Goal: Use online tool/utility: Utilize a website feature to perform a specific function

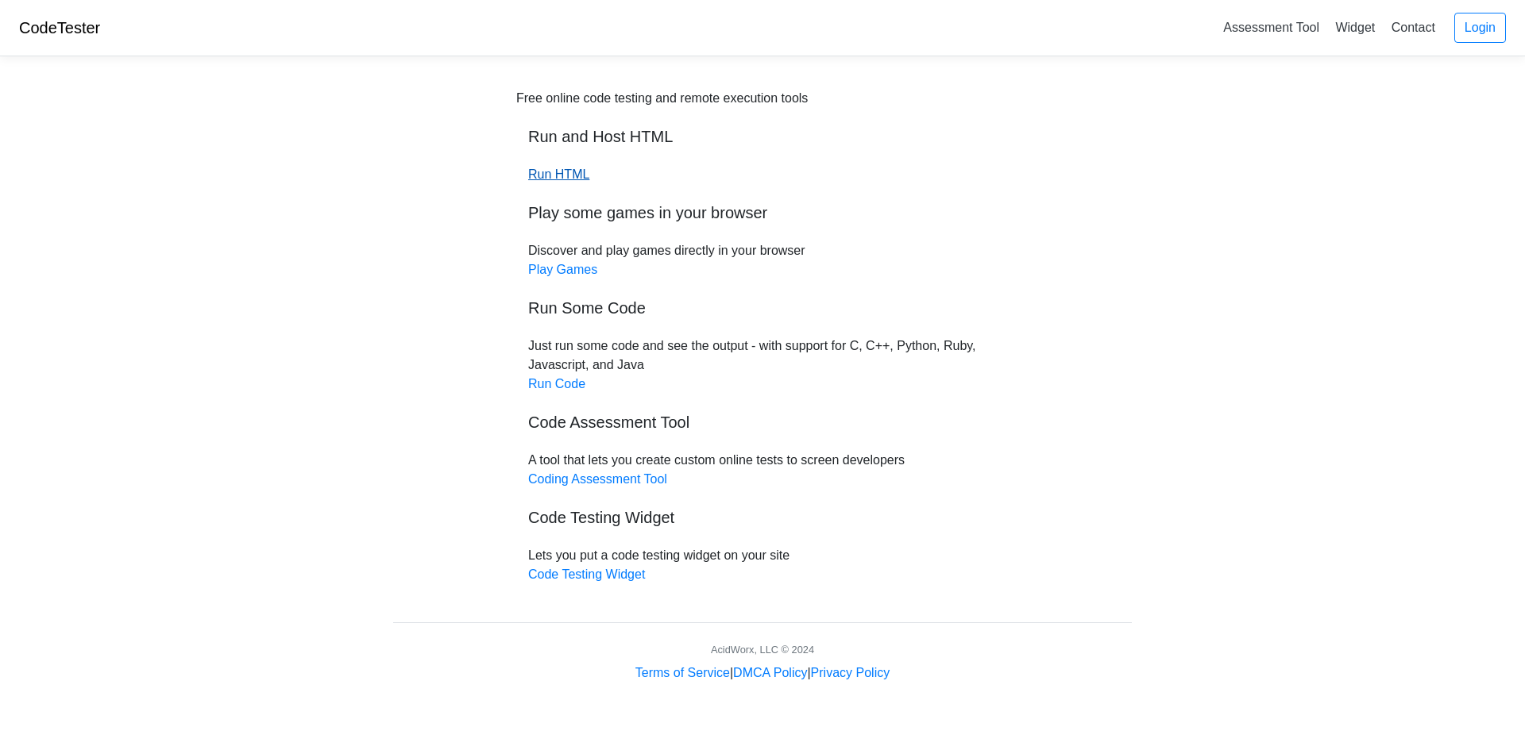
click at [565, 177] on link "Run HTML" at bounding box center [558, 174] width 61 height 13
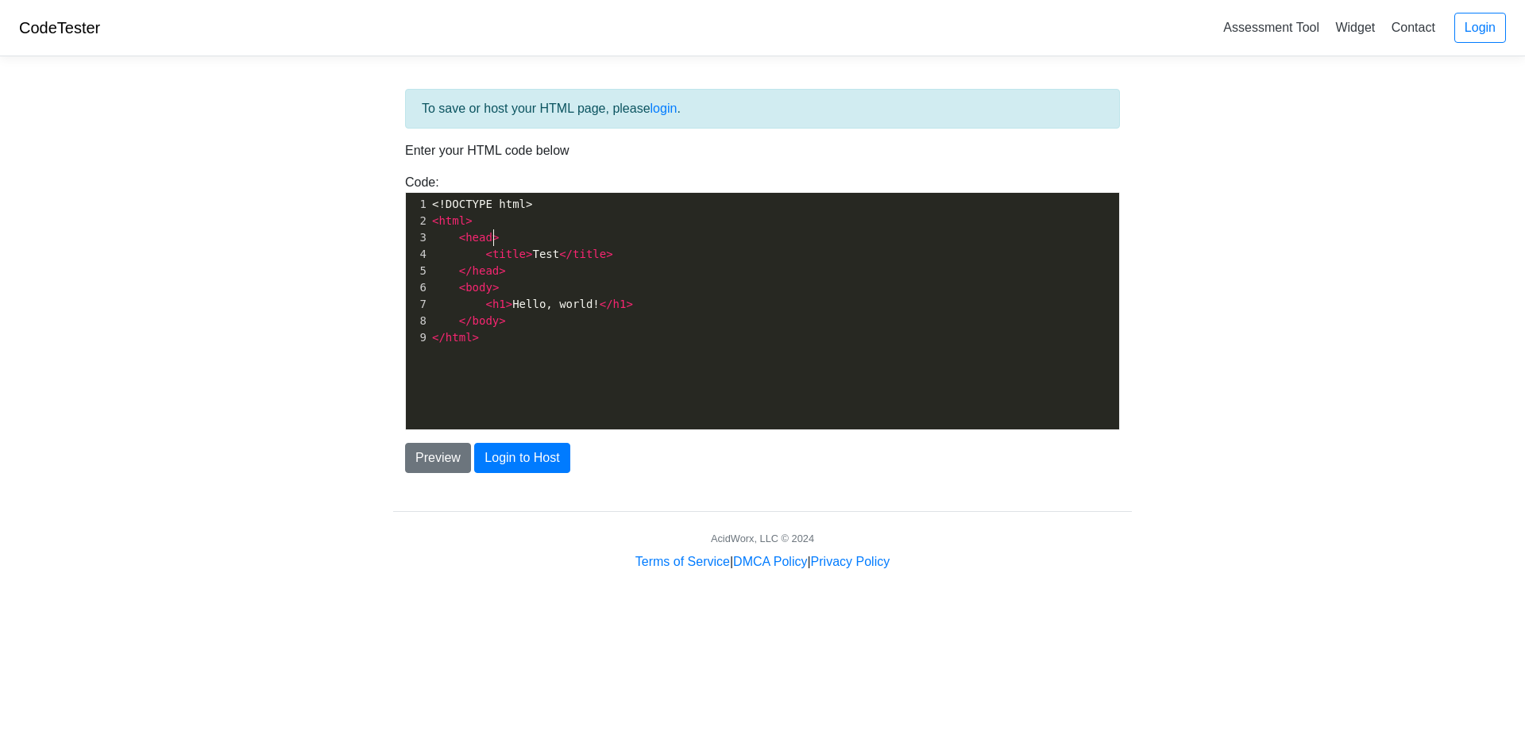
scroll to position [6, 0]
click at [599, 243] on pre "< head >" at bounding box center [780, 237] width 702 height 17
type textarea "<!DOCTYPE html> <html> <head> <title>Test</title> </head> <body> <h1>Hello, wor…"
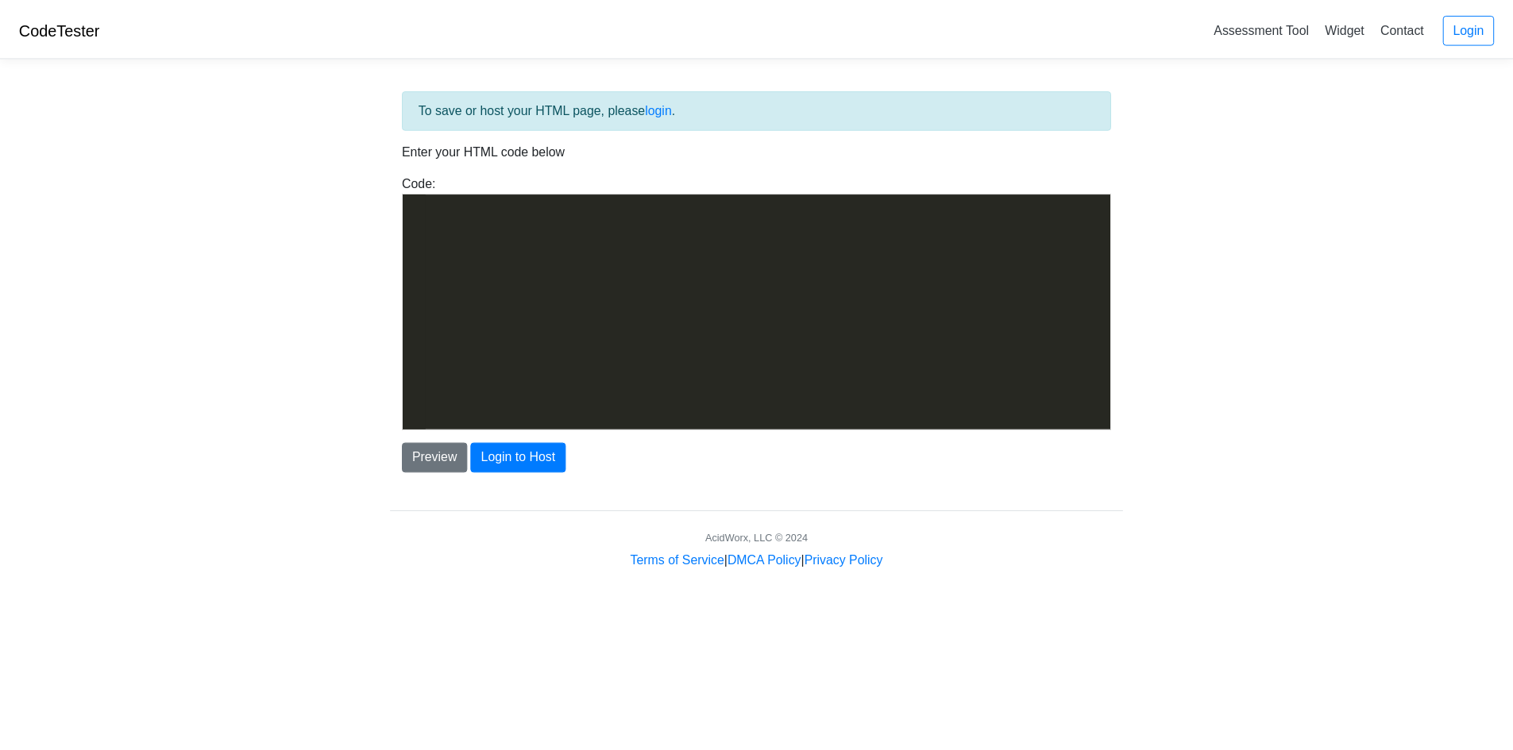
scroll to position [525, 0]
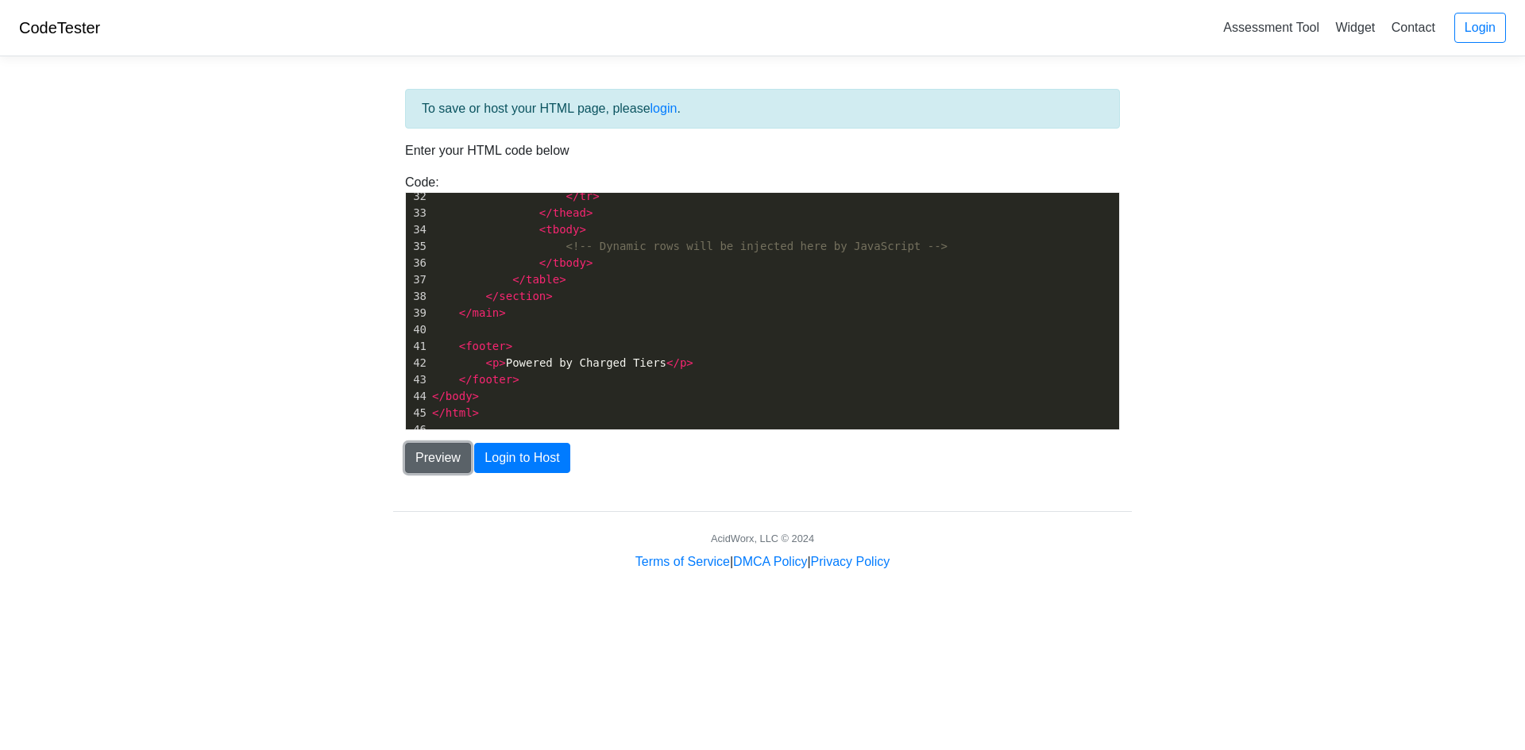
click at [434, 460] on button "Preview" at bounding box center [438, 458] width 66 height 30
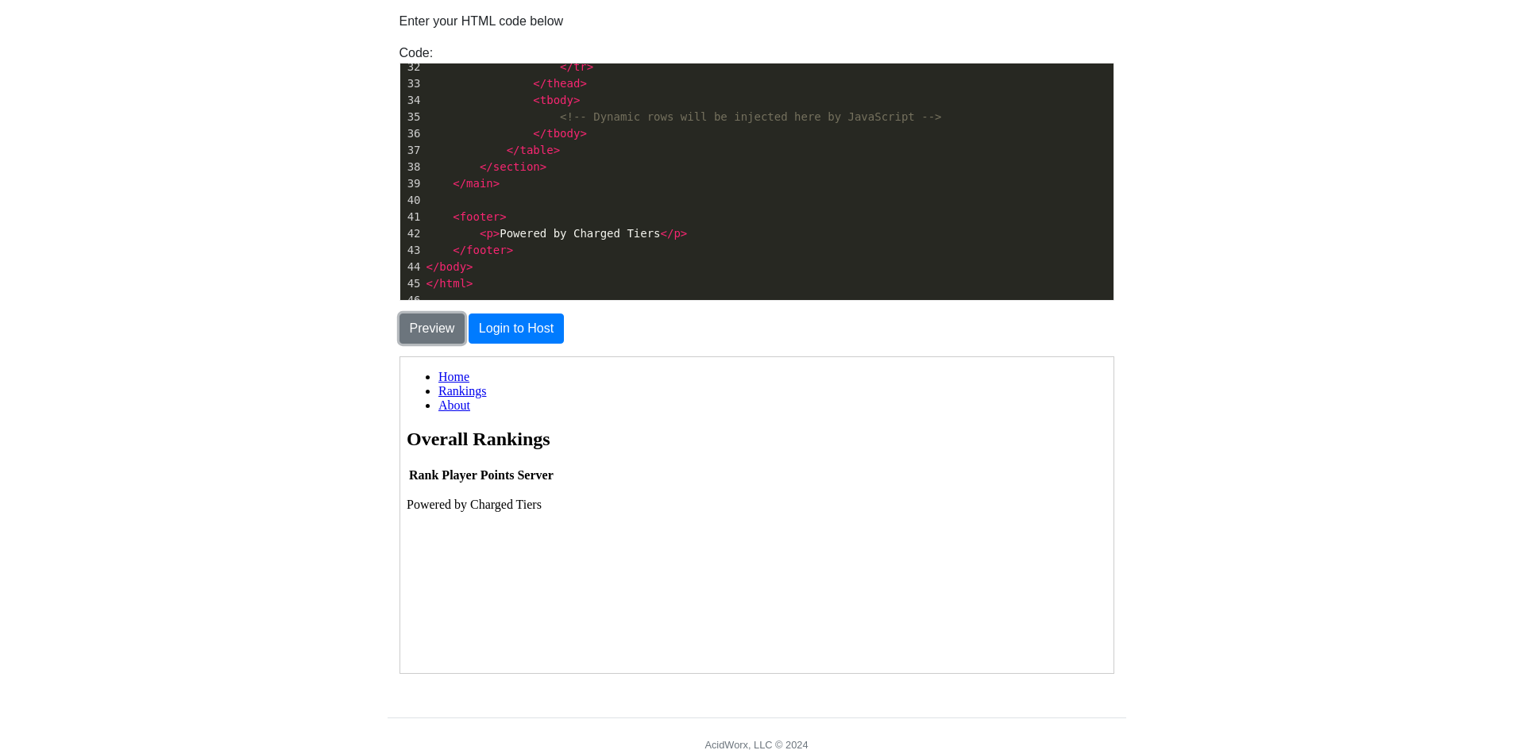
scroll to position [159, 0]
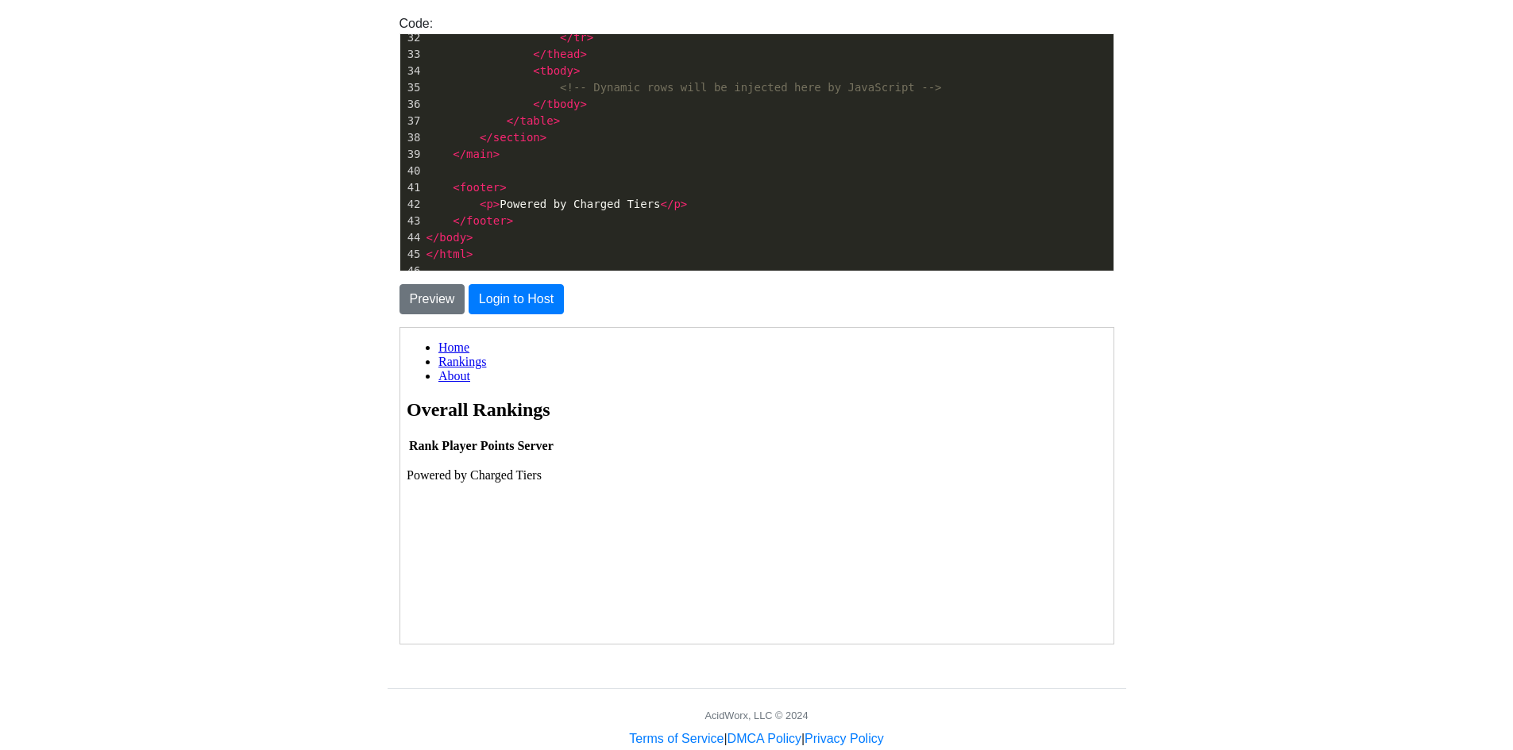
click at [462, 358] on link "Rankings" at bounding box center [461, 360] width 48 height 13
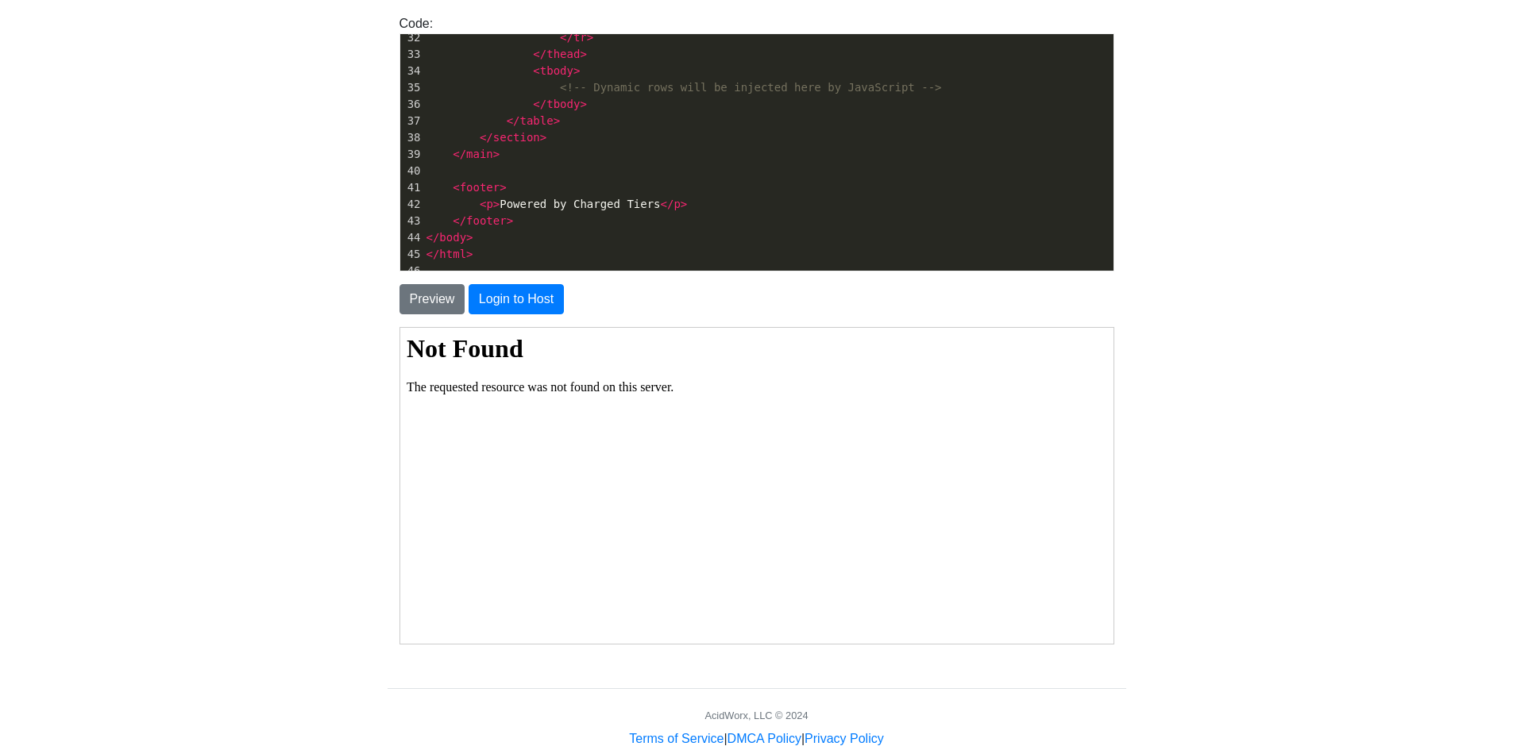
scroll to position [0, 0]
click at [438, 299] on button "Preview" at bounding box center [432, 299] width 66 height 30
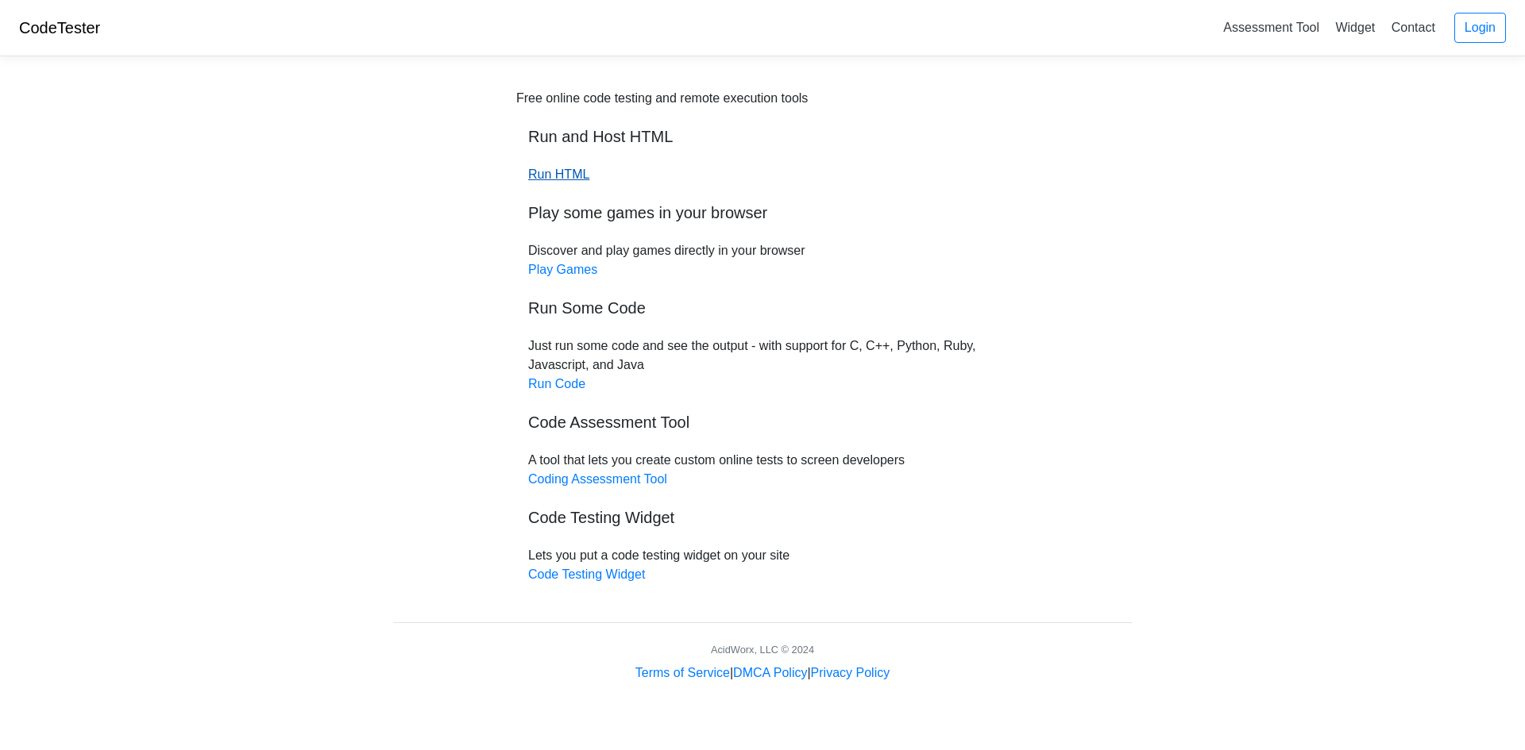
click at [562, 175] on link "Run HTML" at bounding box center [558, 174] width 61 height 13
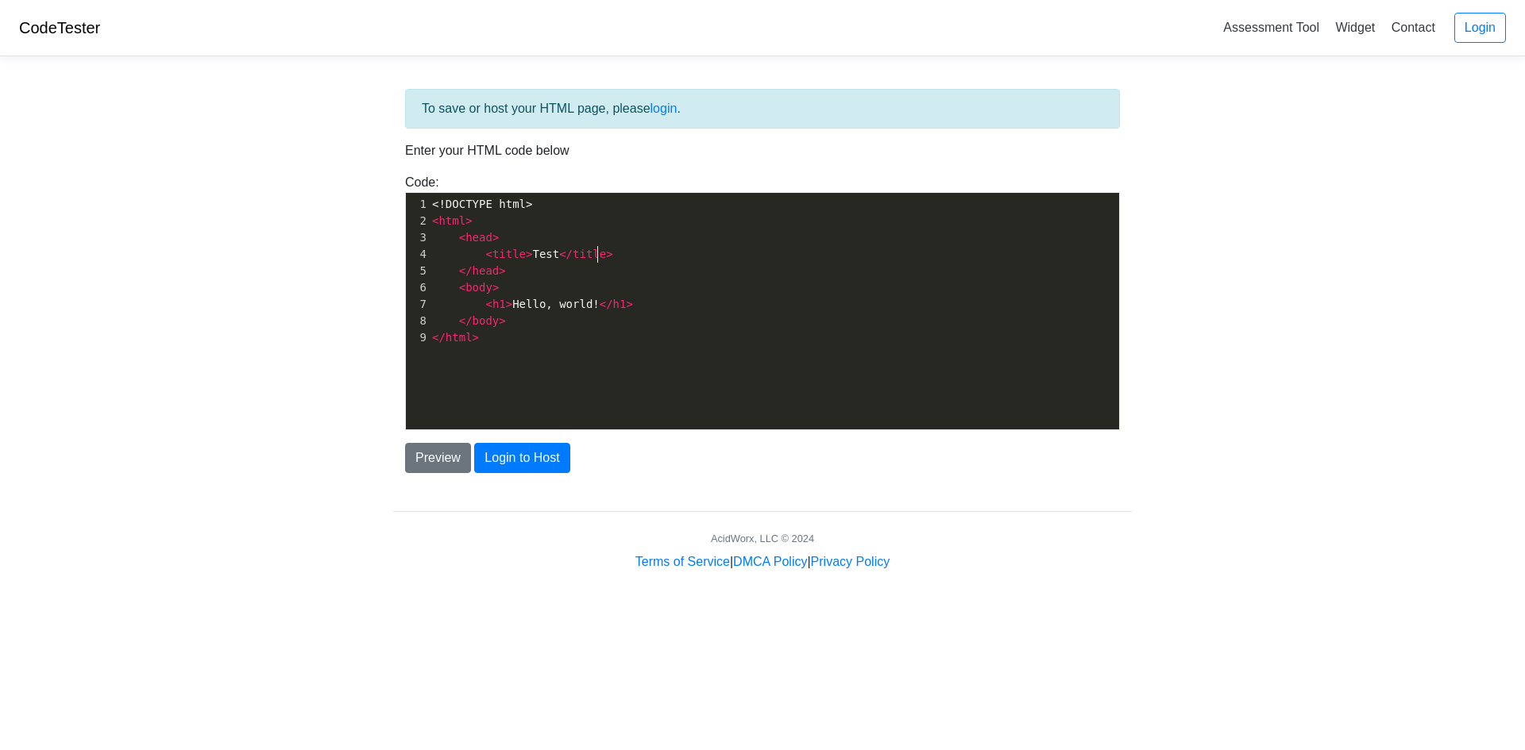
click at [697, 262] on pre "< title > Test </ title >" at bounding box center [780, 254] width 702 height 17
type textarea "<!DOCTYPE html> <html> <head> <title>Test</title> </head> <body> <h1>Hello, wor…"
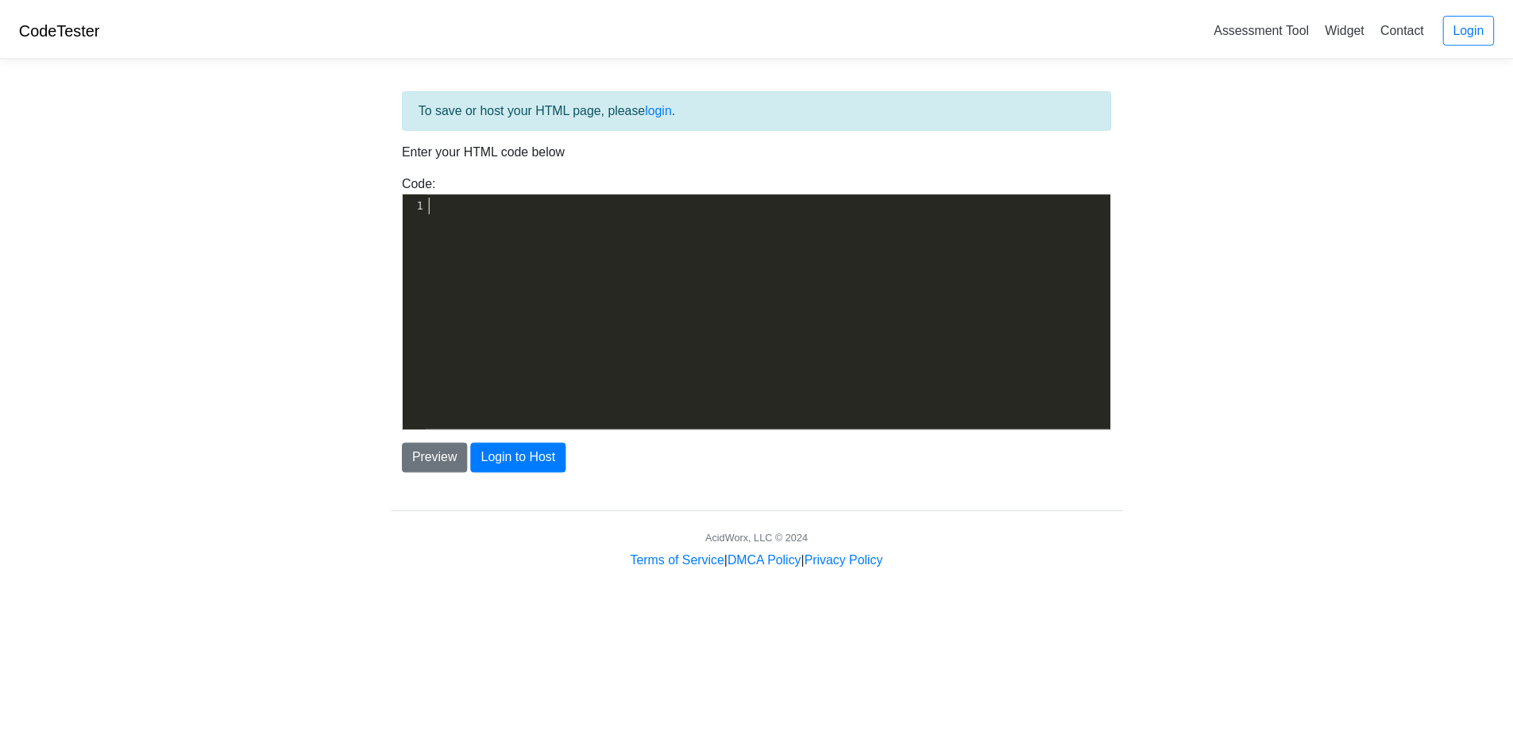
scroll to position [525, 0]
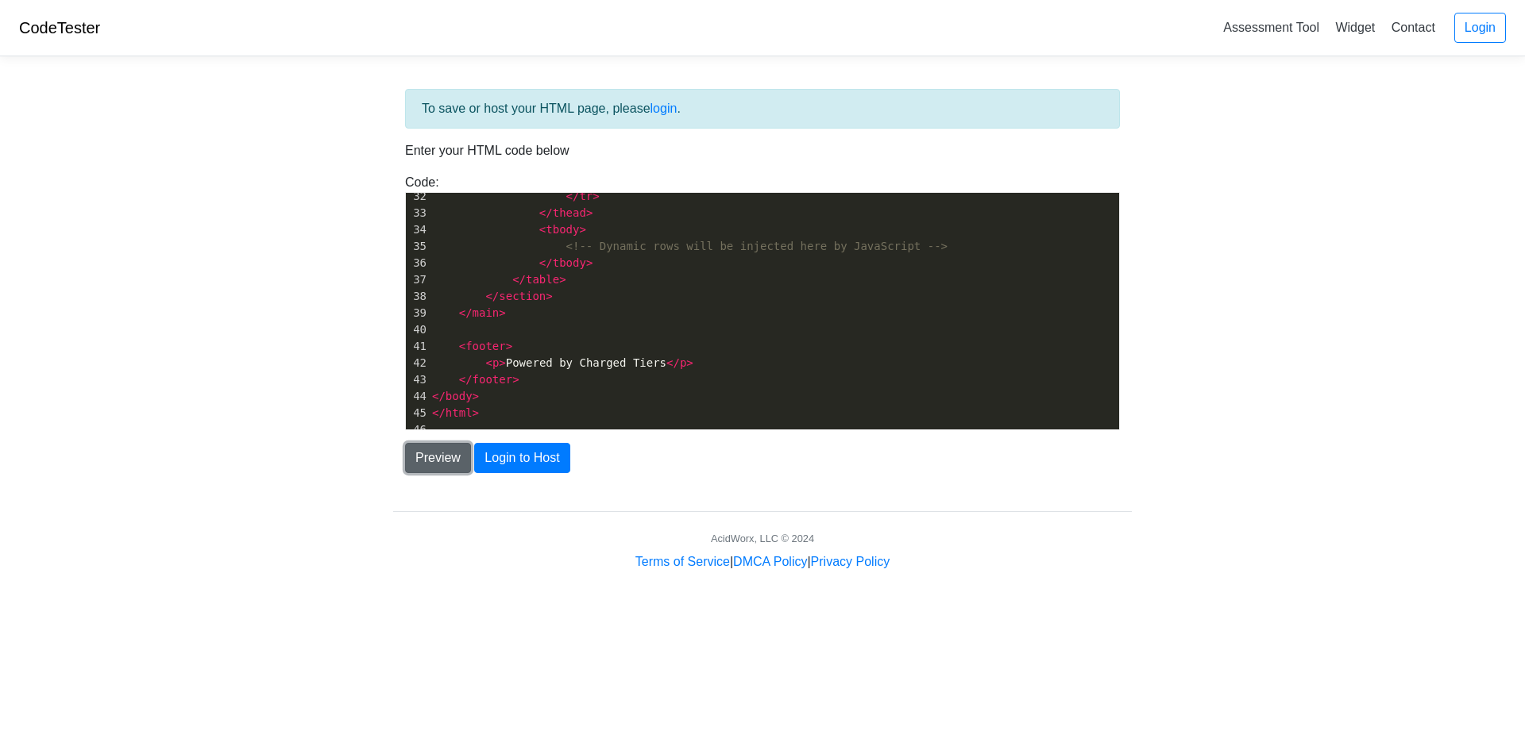
click at [422, 448] on button "Preview" at bounding box center [438, 458] width 66 height 30
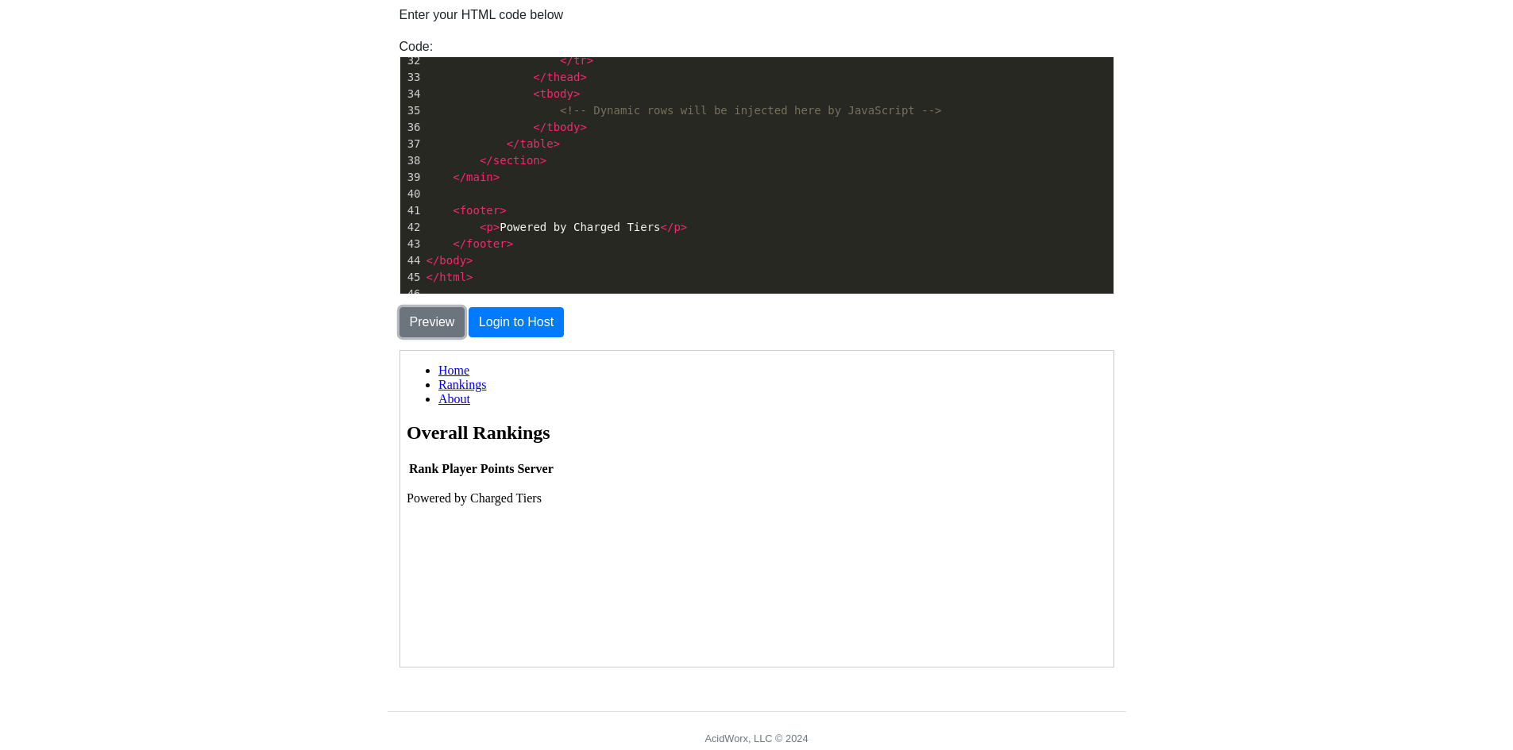
scroll to position [159, 0]
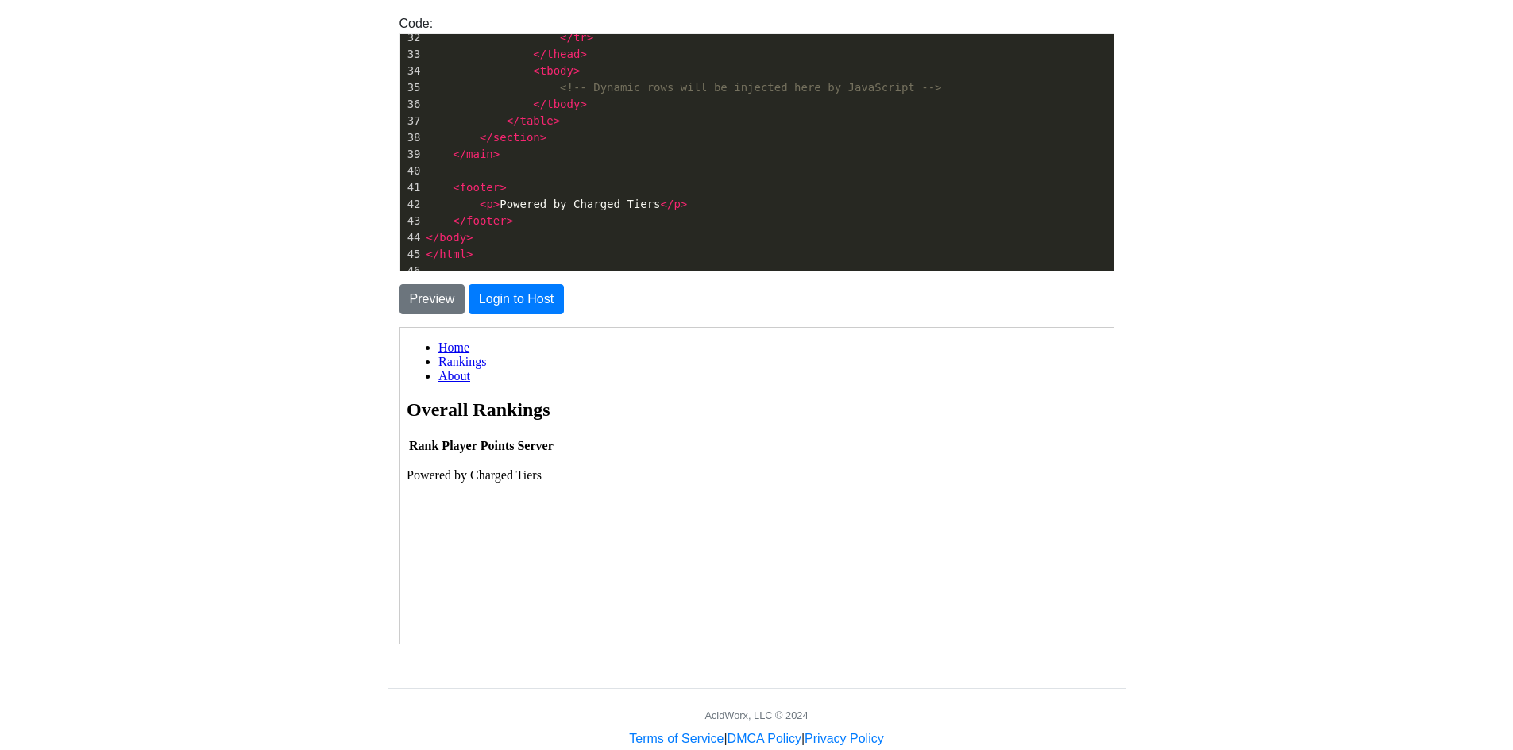
click at [449, 347] on link "Home" at bounding box center [452, 346] width 31 height 13
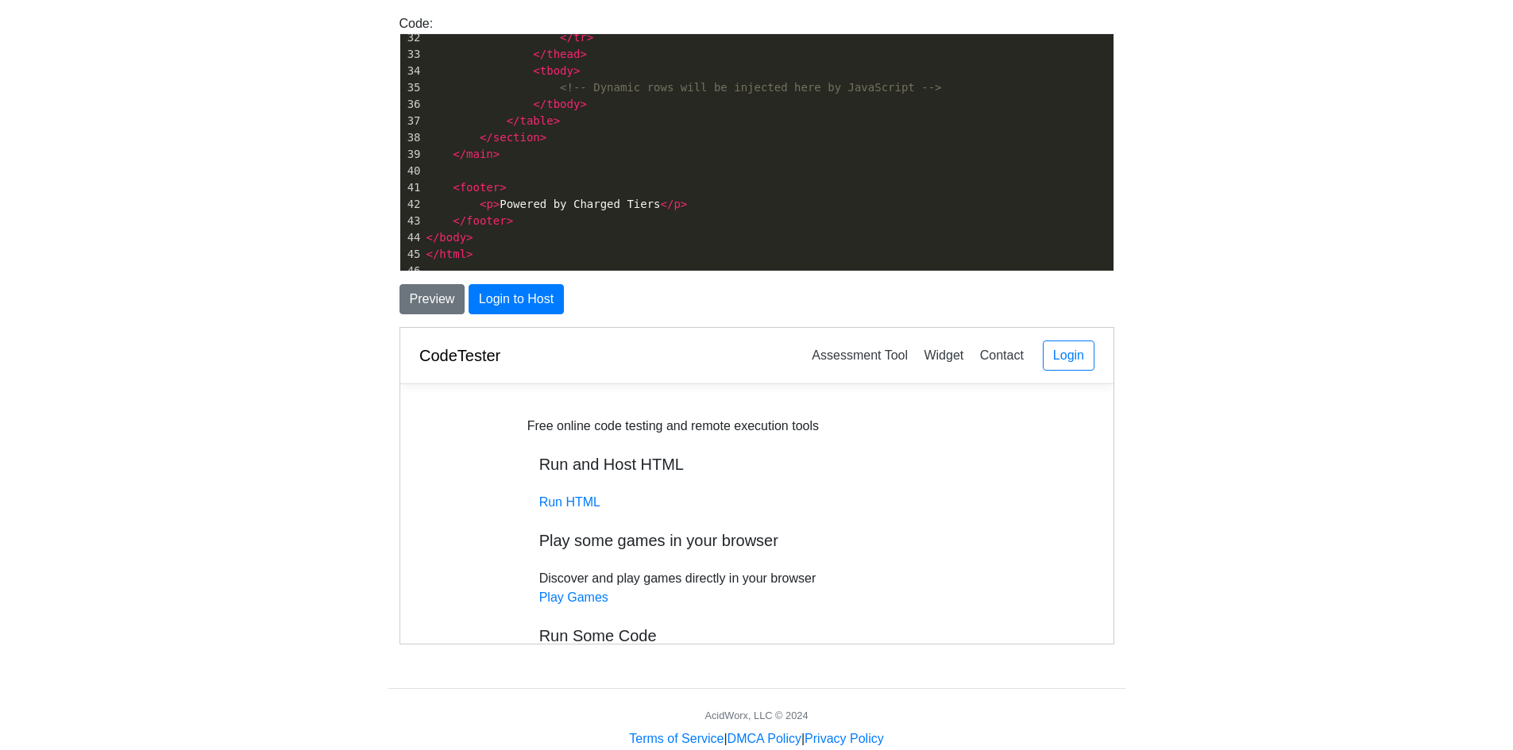
scroll to position [0, 0]
click at [569, 496] on link "Run HTML" at bounding box center [568, 501] width 61 height 13
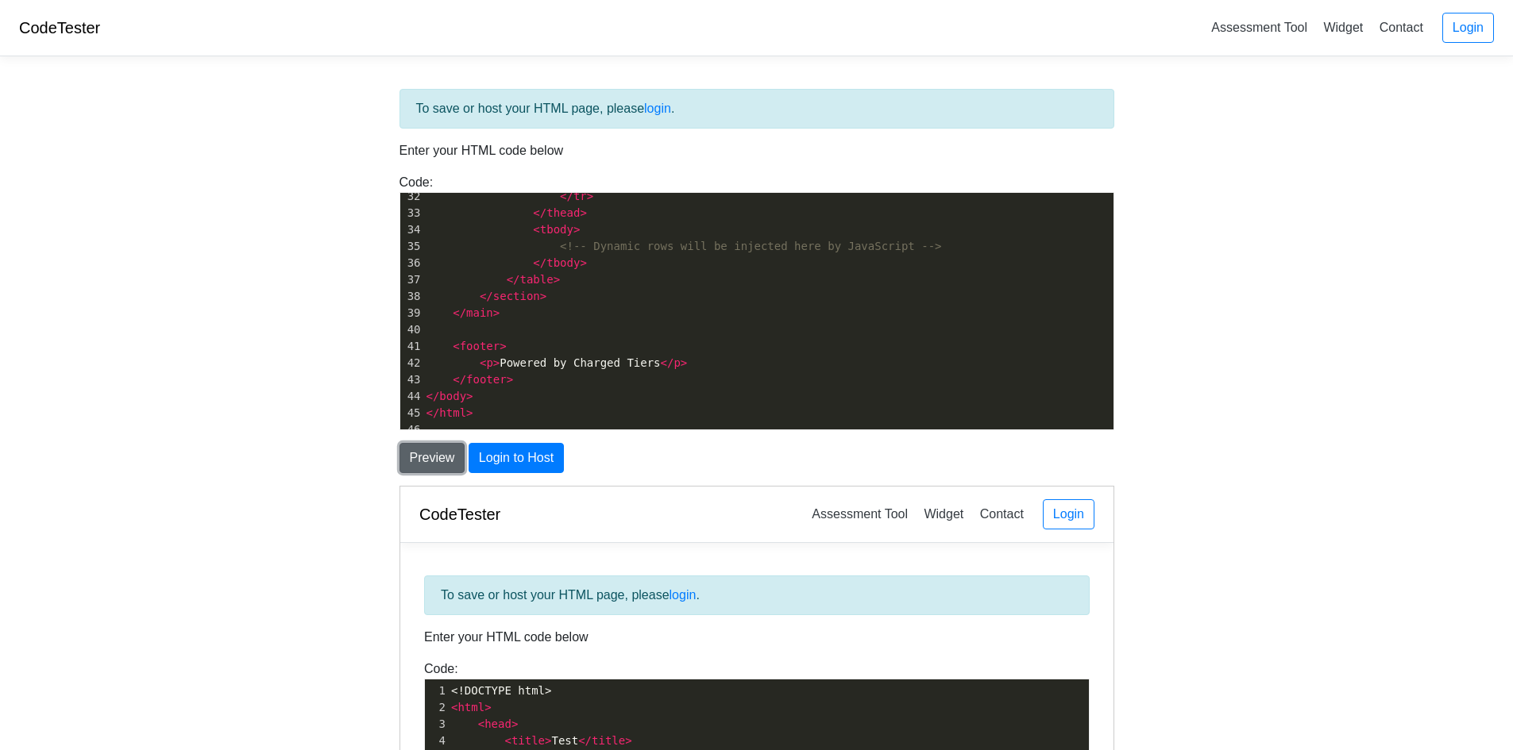
click at [450, 461] on button "Preview" at bounding box center [432, 458] width 66 height 30
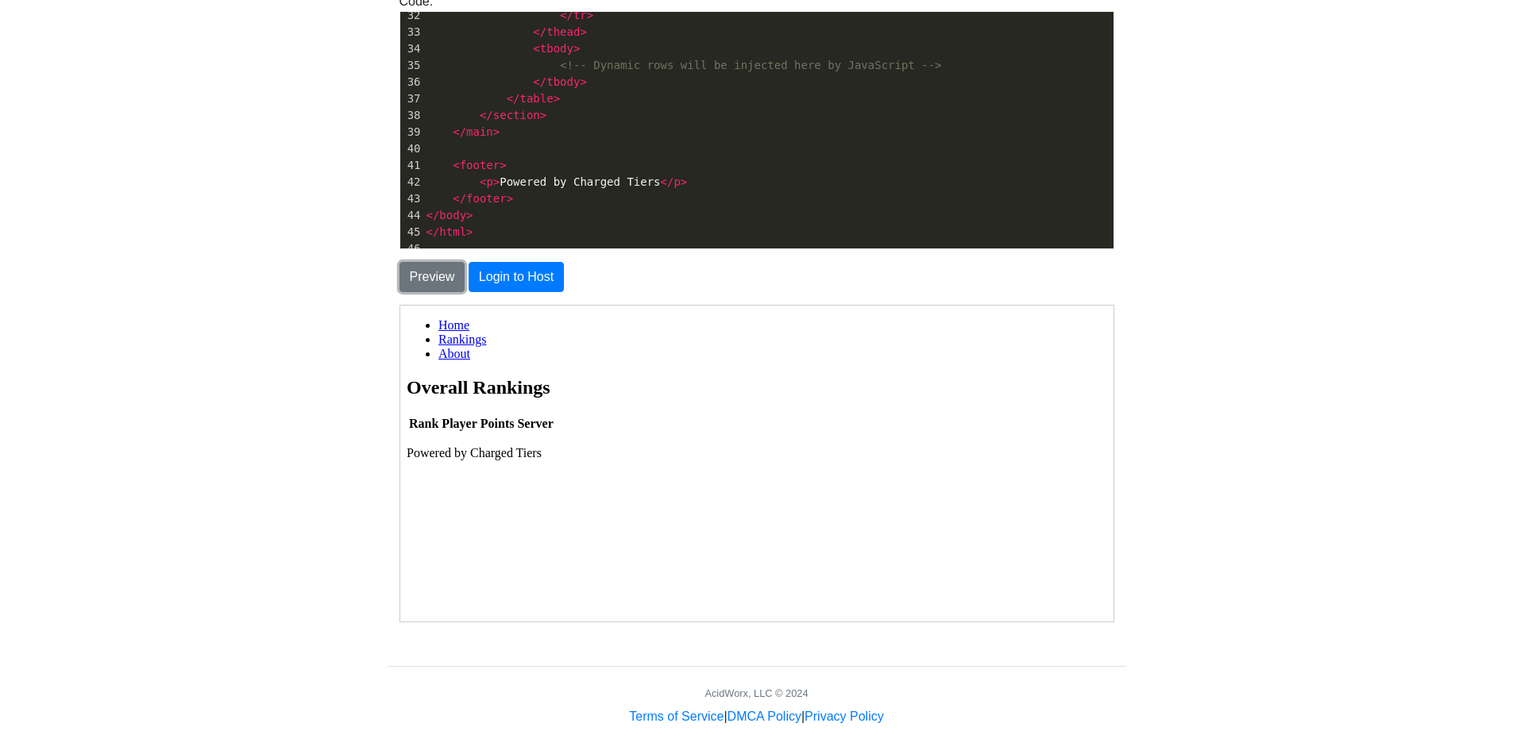
scroll to position [195, 0]
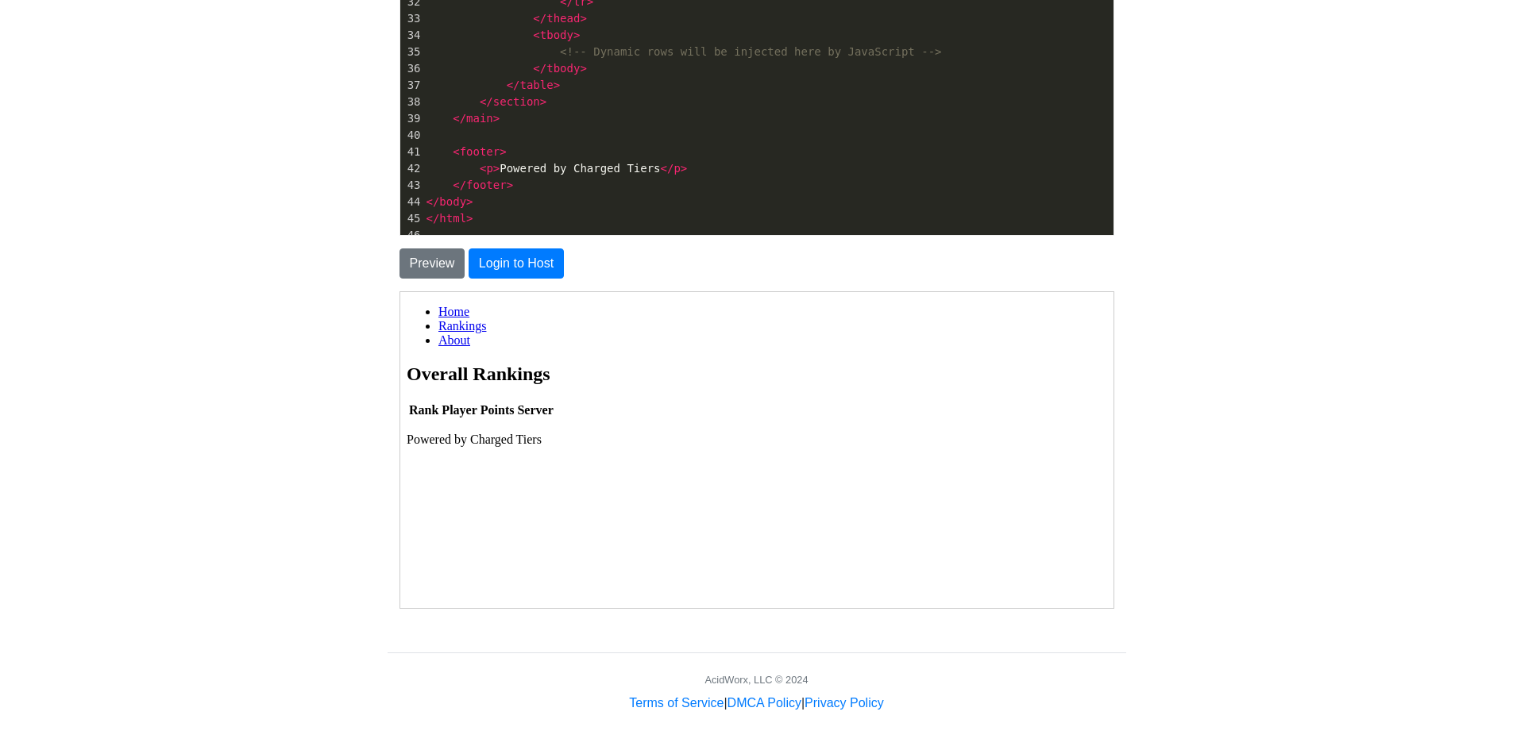
click at [457, 342] on link "About" at bounding box center [453, 339] width 32 height 13
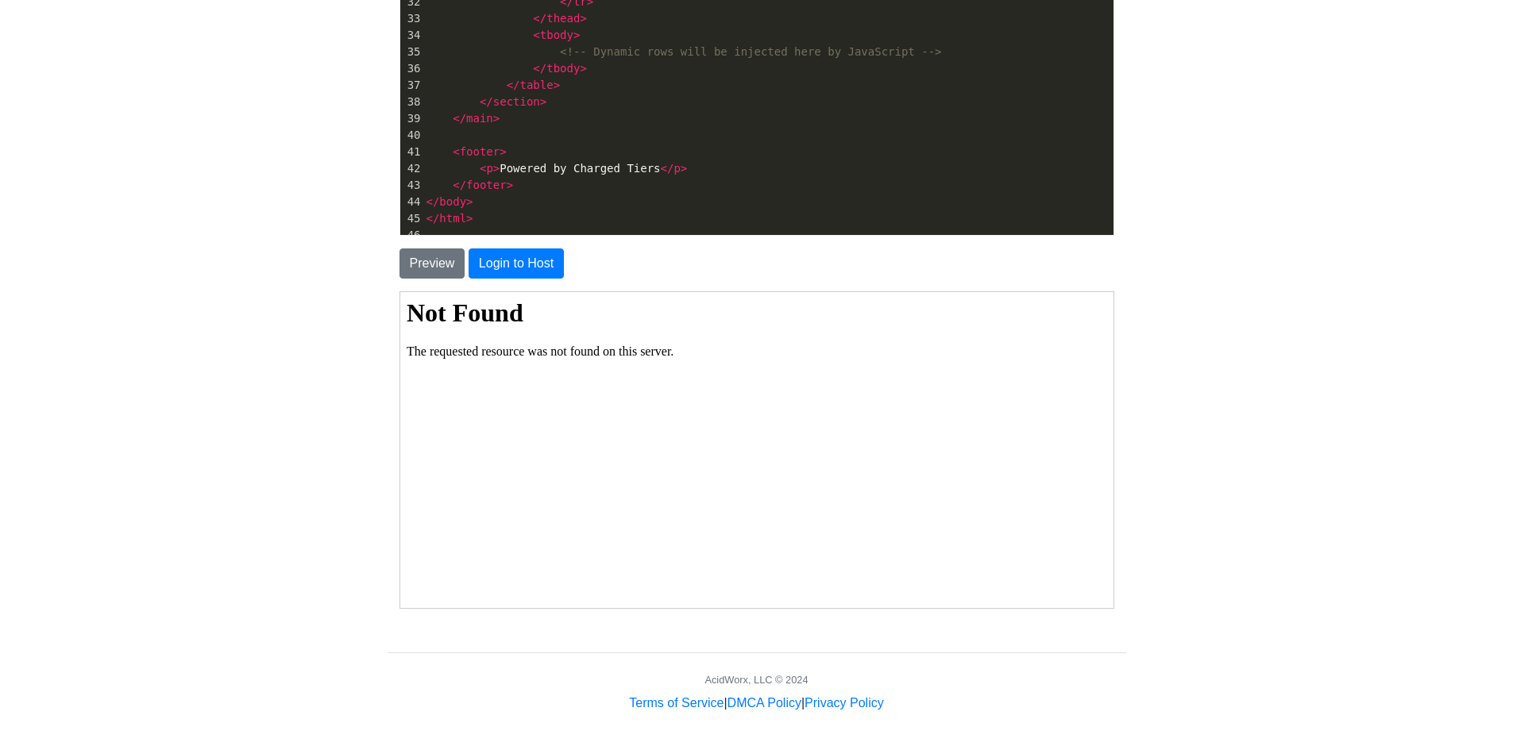
scroll to position [0, 0]
drag, startPoint x: 692, startPoint y: 361, endPoint x: 405, endPoint y: 300, distance: 293.1
click at [405, 300] on body "Not Found The requested resource was not found on this server." at bounding box center [755, 446] width 700 height 297
copy body "Not Found The requested resource was not found on this server."
click at [584, 143] on pre "​" at bounding box center [768, 135] width 690 height 17
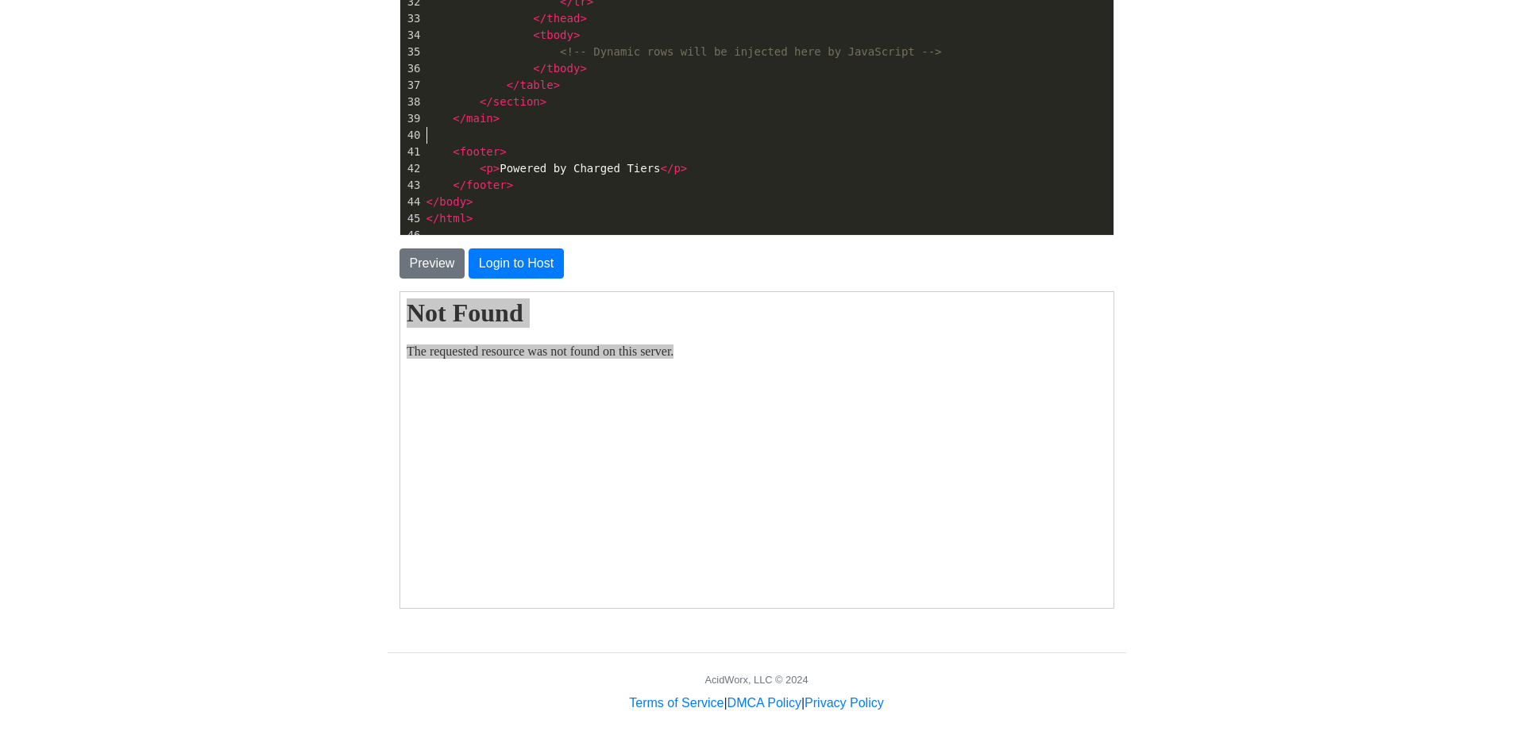
type textarea "<!DOCTYPE html> <html lang="en"> <head> <meta charset="UTF-8"> <meta name="view…"
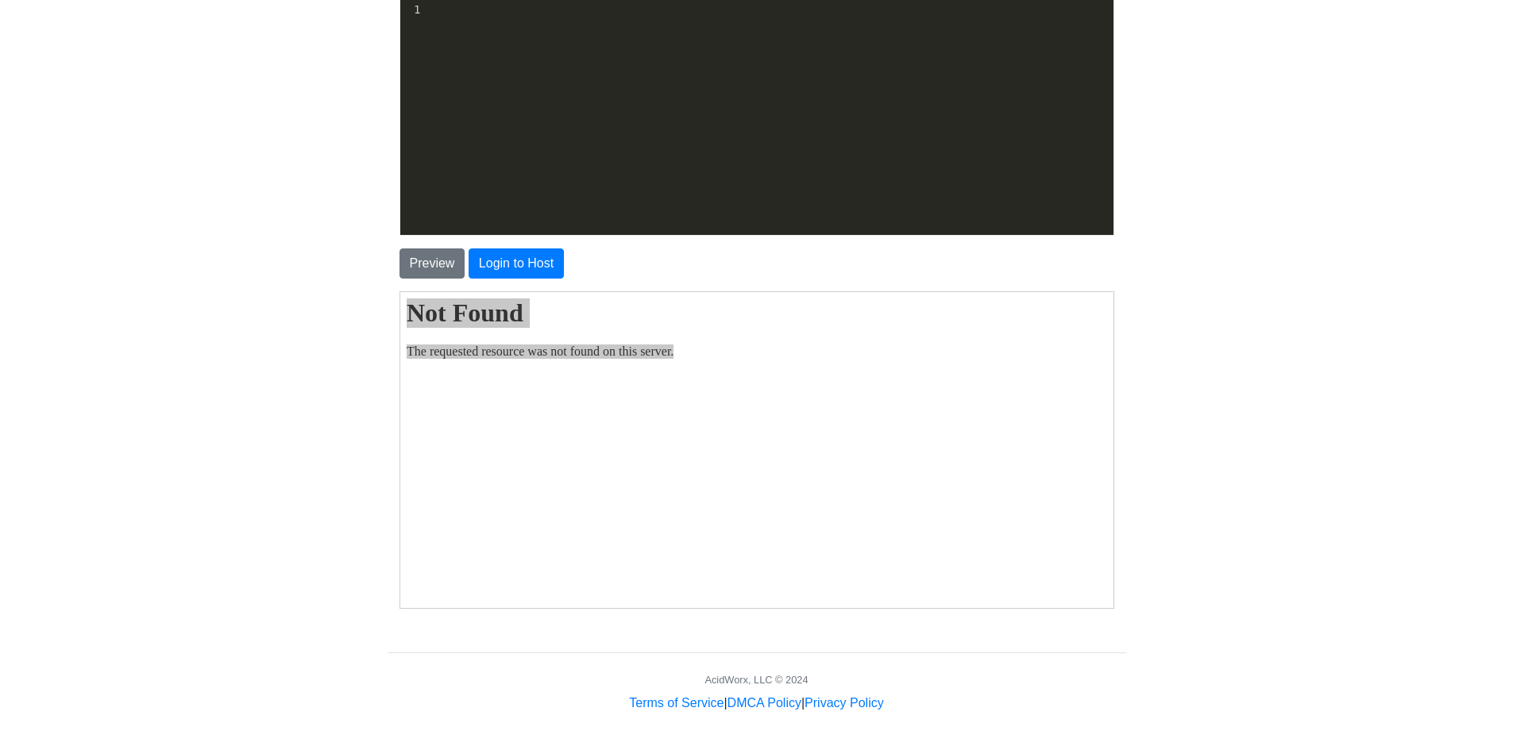
scroll to position [225, 0]
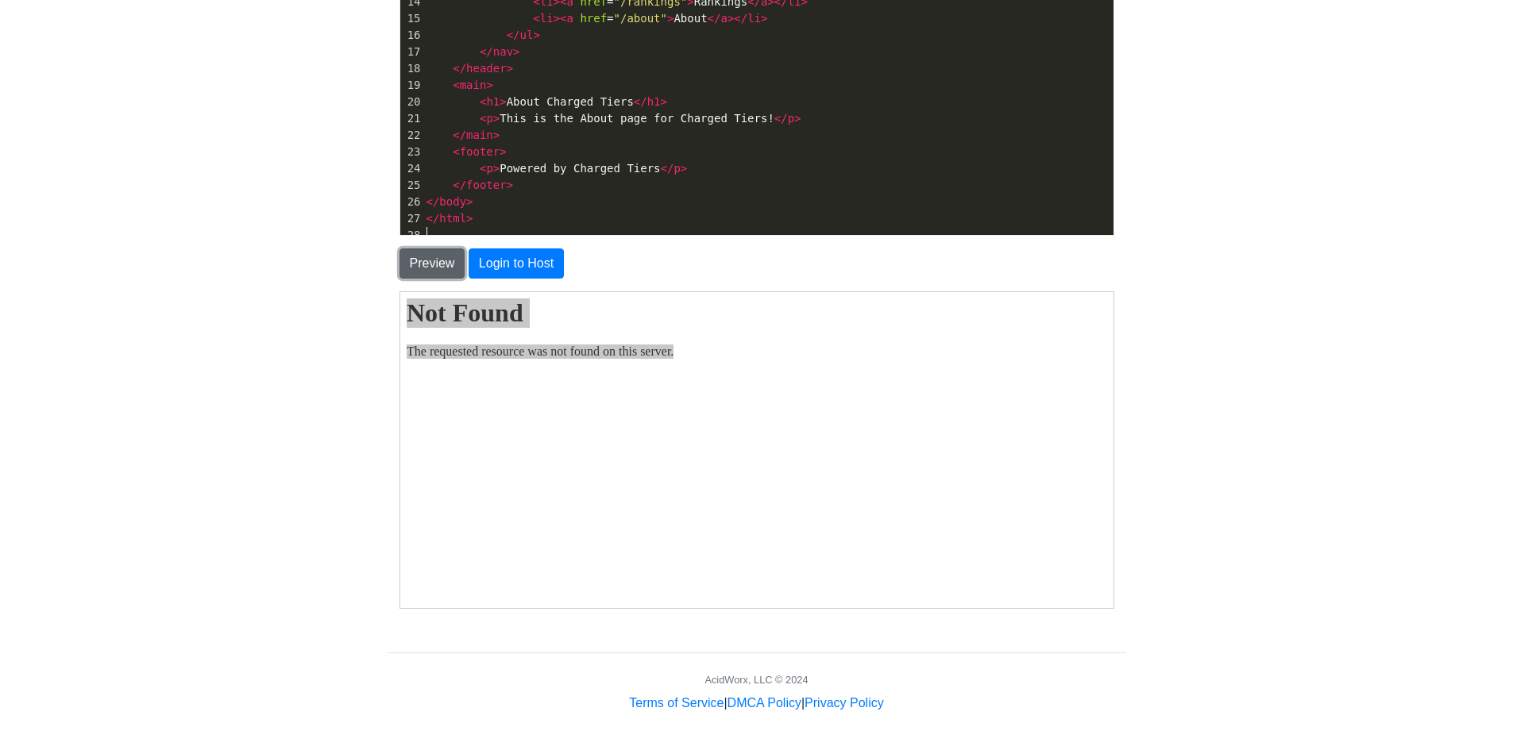
click at [415, 264] on button "Preview" at bounding box center [432, 264] width 66 height 30
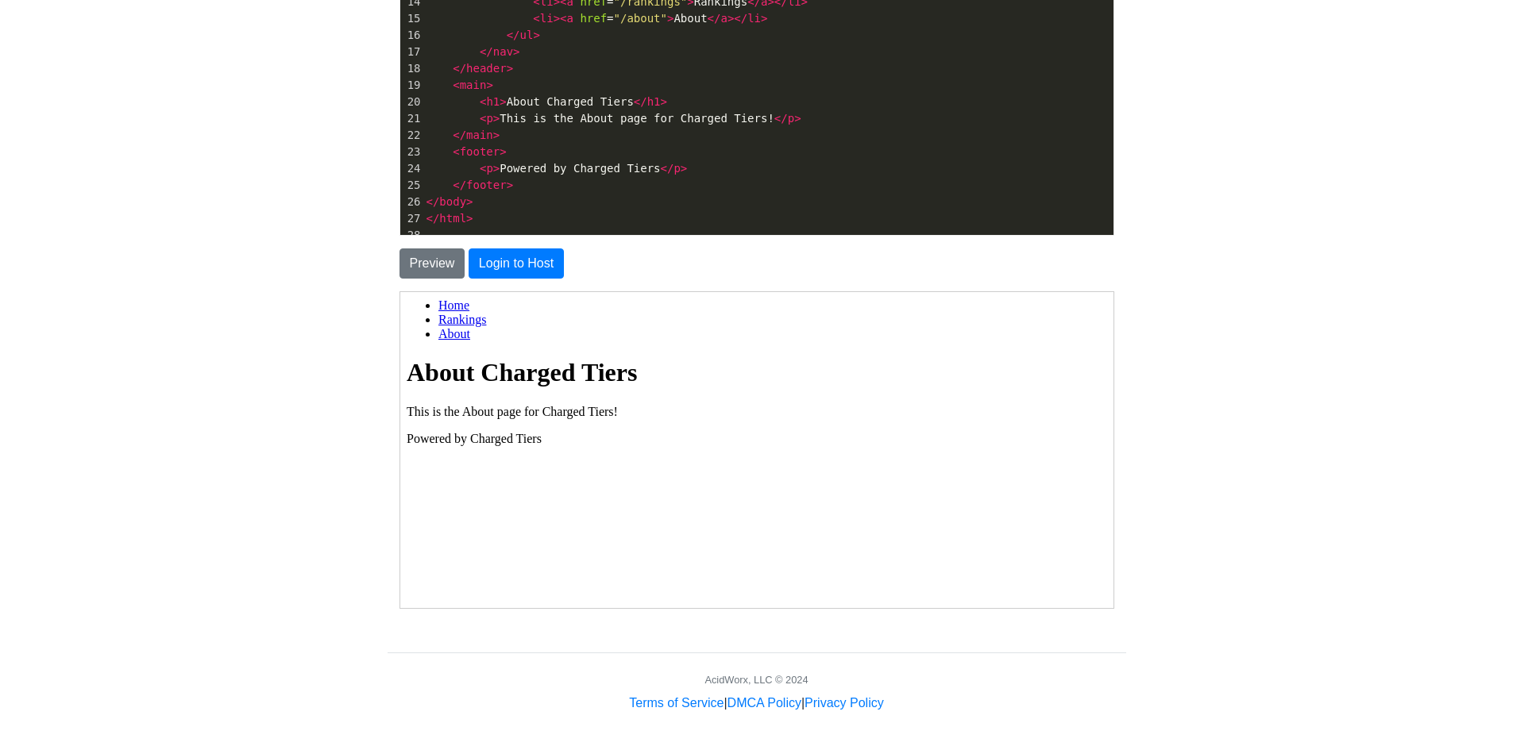
click at [461, 326] on link "Rankings" at bounding box center [461, 318] width 48 height 13
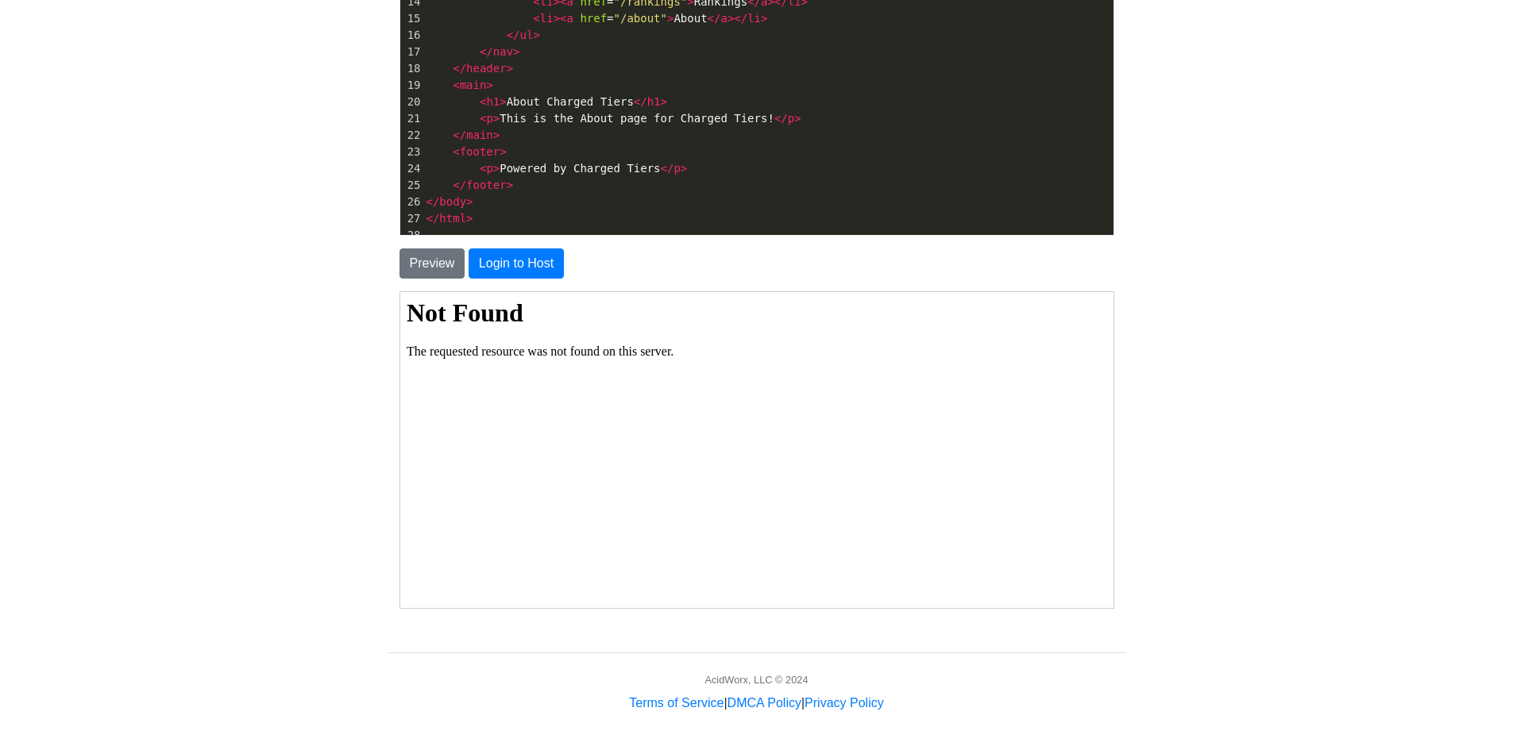
scroll to position [0, 0]
drag, startPoint x: 670, startPoint y: 342, endPoint x: 409, endPoint y: 301, distance: 264.5
click at [403, 303] on html "Not Found The requested resource was not found on this server." at bounding box center [755, 449] width 713 height 316
copy body "Not Found The requested resource was not found on this server."
click at [452, 267] on button "Preview" at bounding box center [432, 264] width 66 height 30
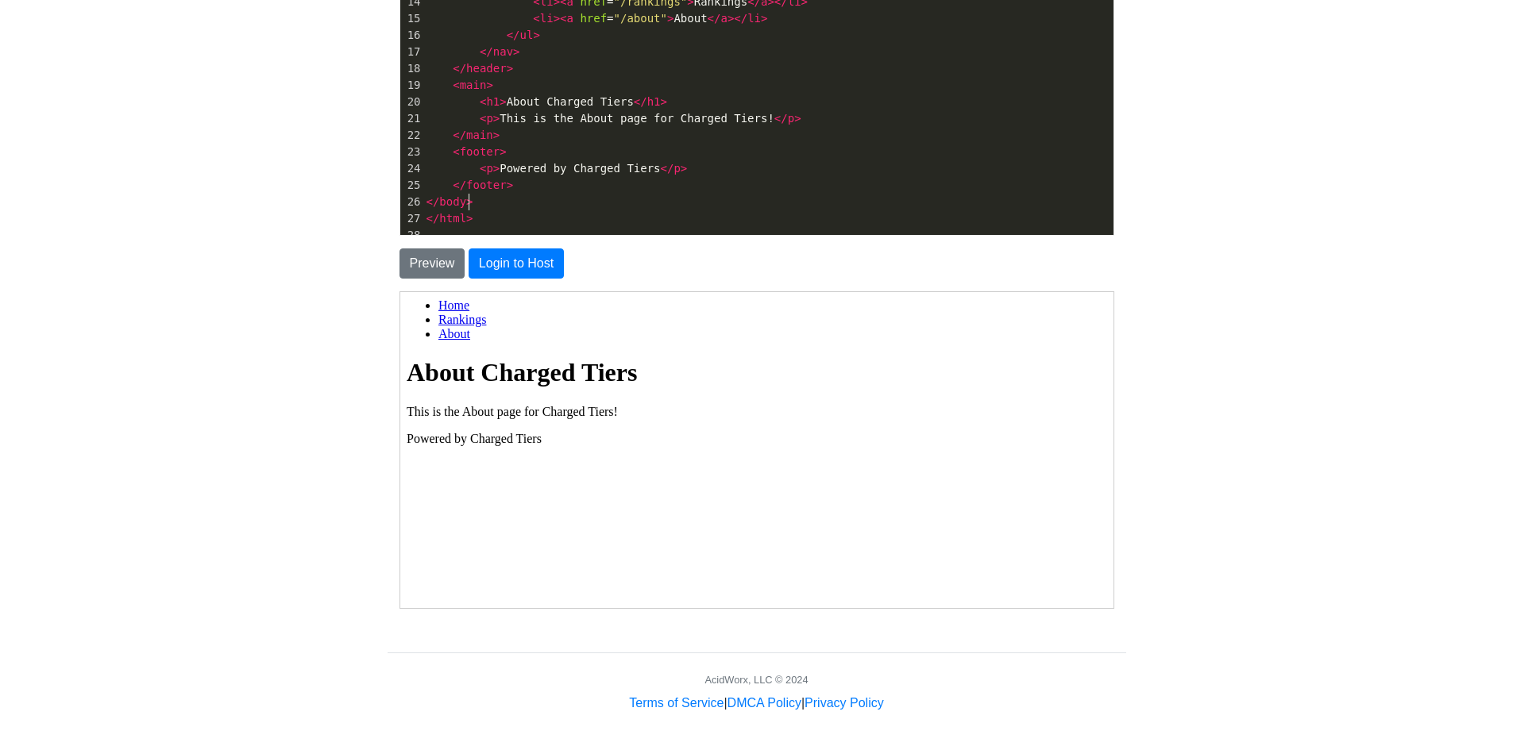
click at [526, 195] on pre "</ body >" at bounding box center [768, 202] width 690 height 17
type textarea "<!DOCTYPE html> <html lang="en"> <head> <meta charset="UTF-8"> <meta name="view…"
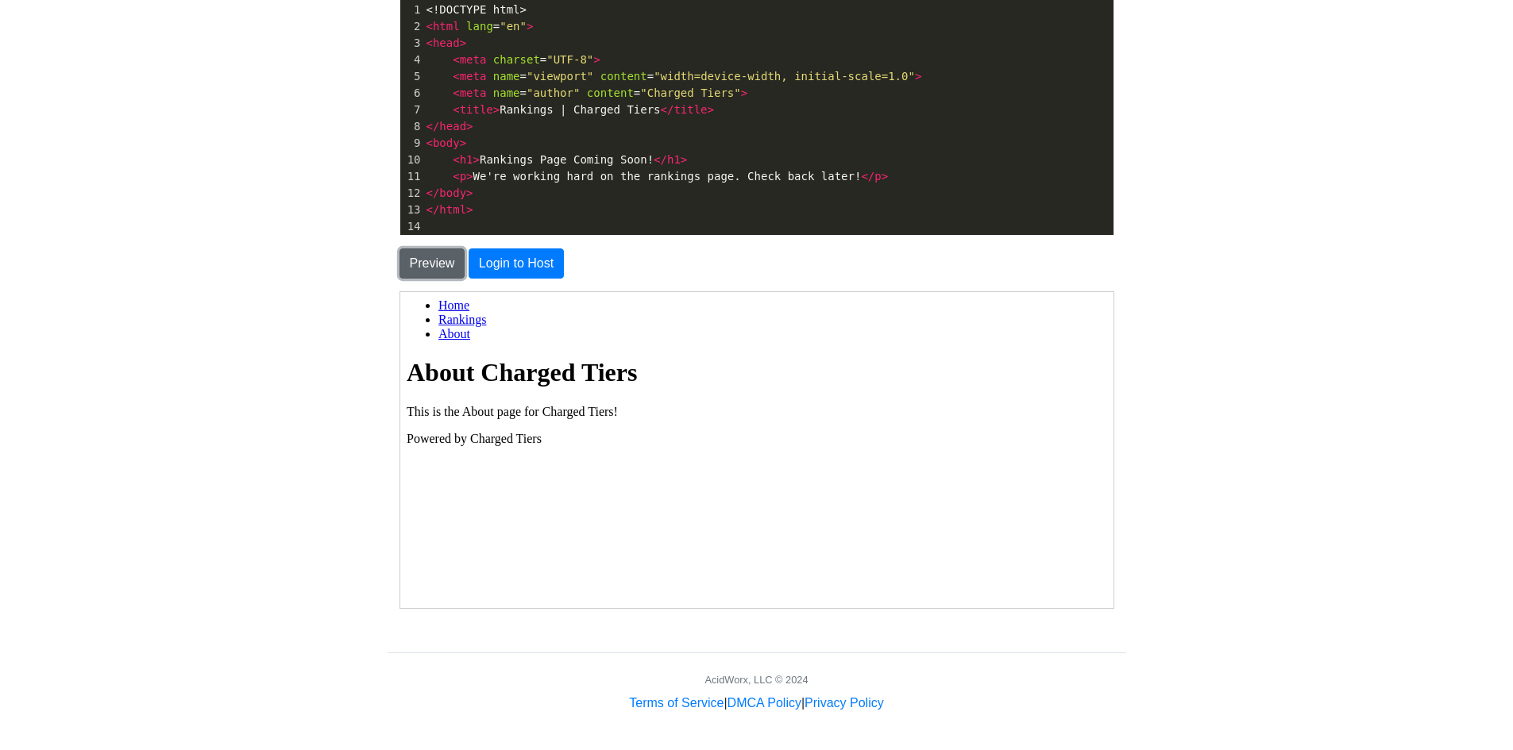
click at [425, 264] on button "Preview" at bounding box center [432, 264] width 66 height 30
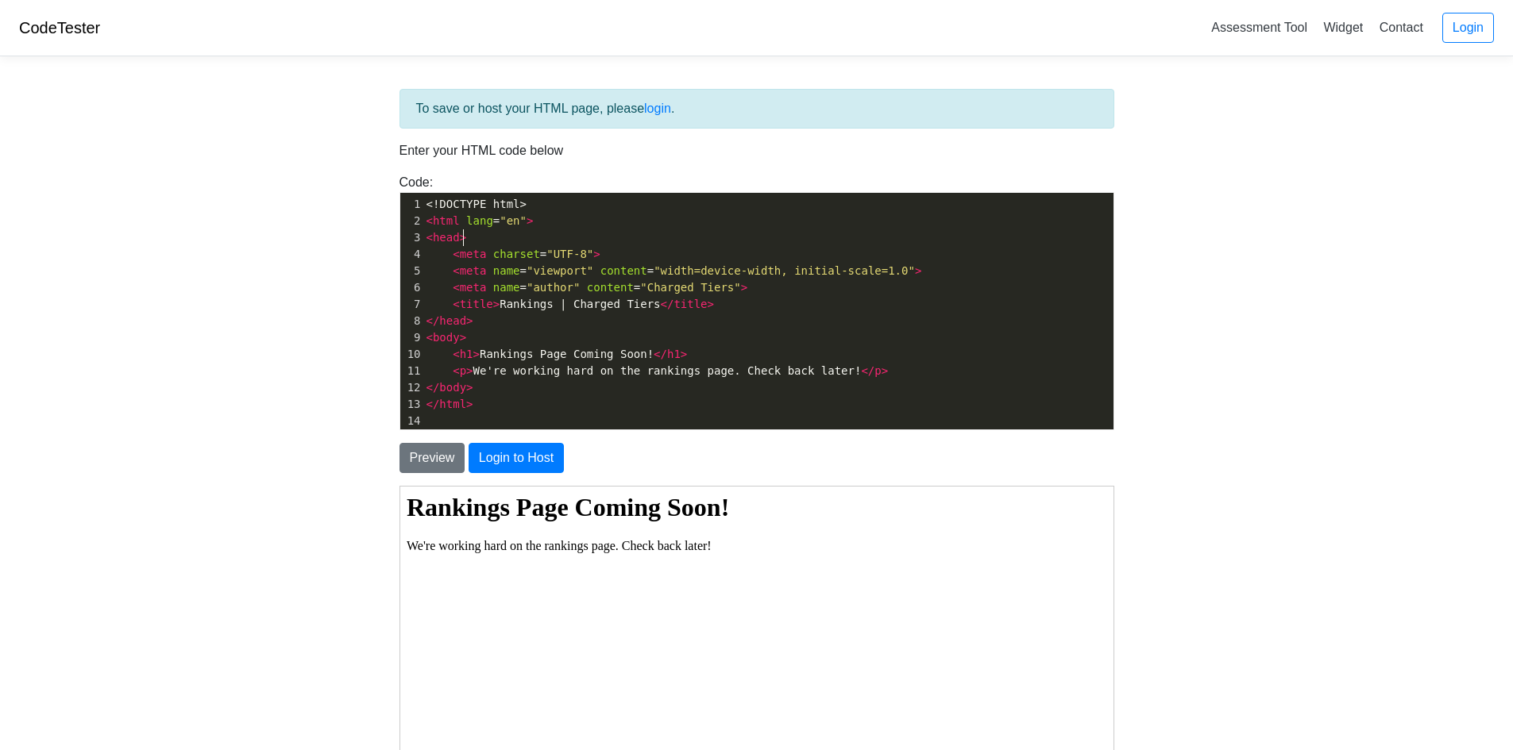
click at [533, 242] on pre "< head >" at bounding box center [774, 237] width 702 height 17
type textarea "<!DOCTYPE html> <html lang="en"> <head> <meta charset="UTF-8"> <meta name="view…"
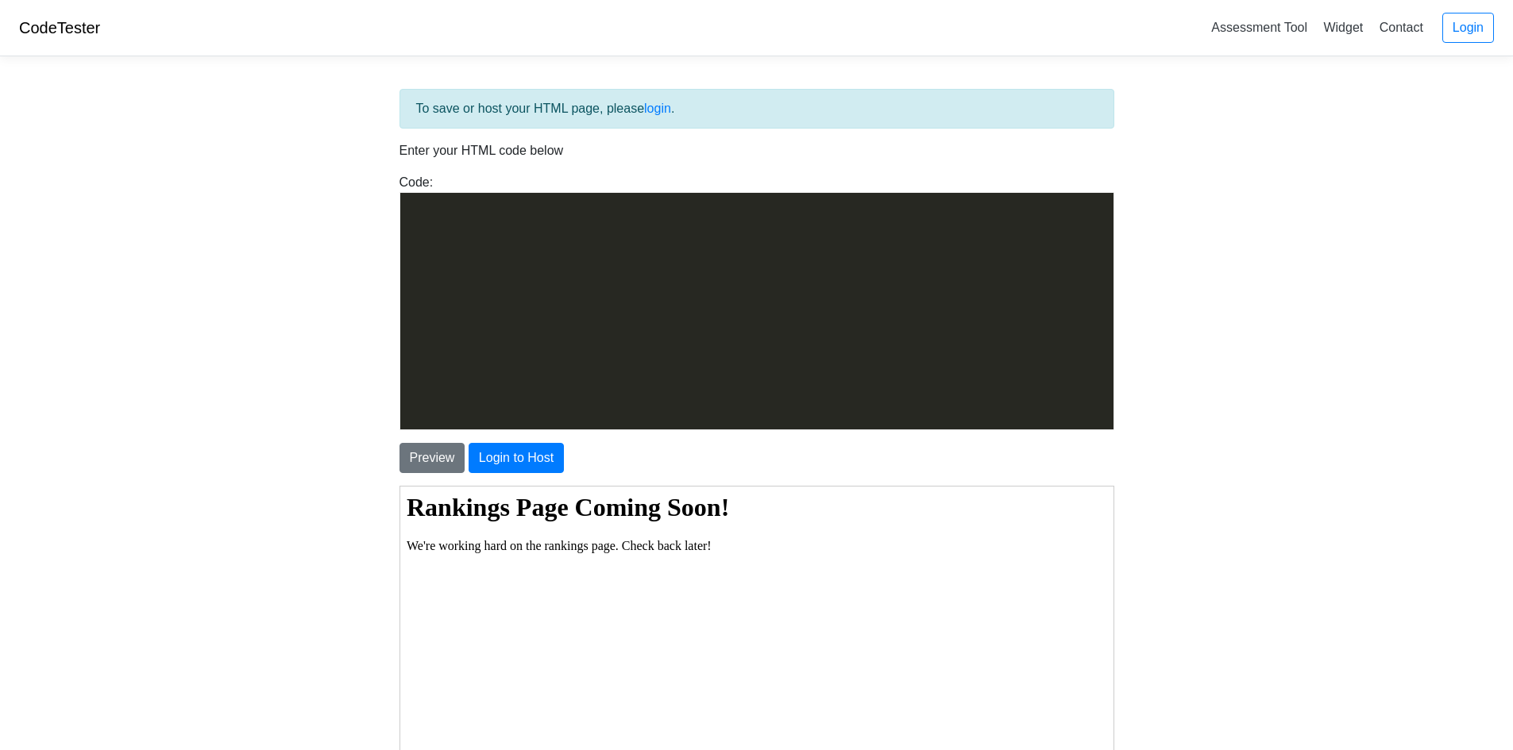
scroll to position [725, 0]
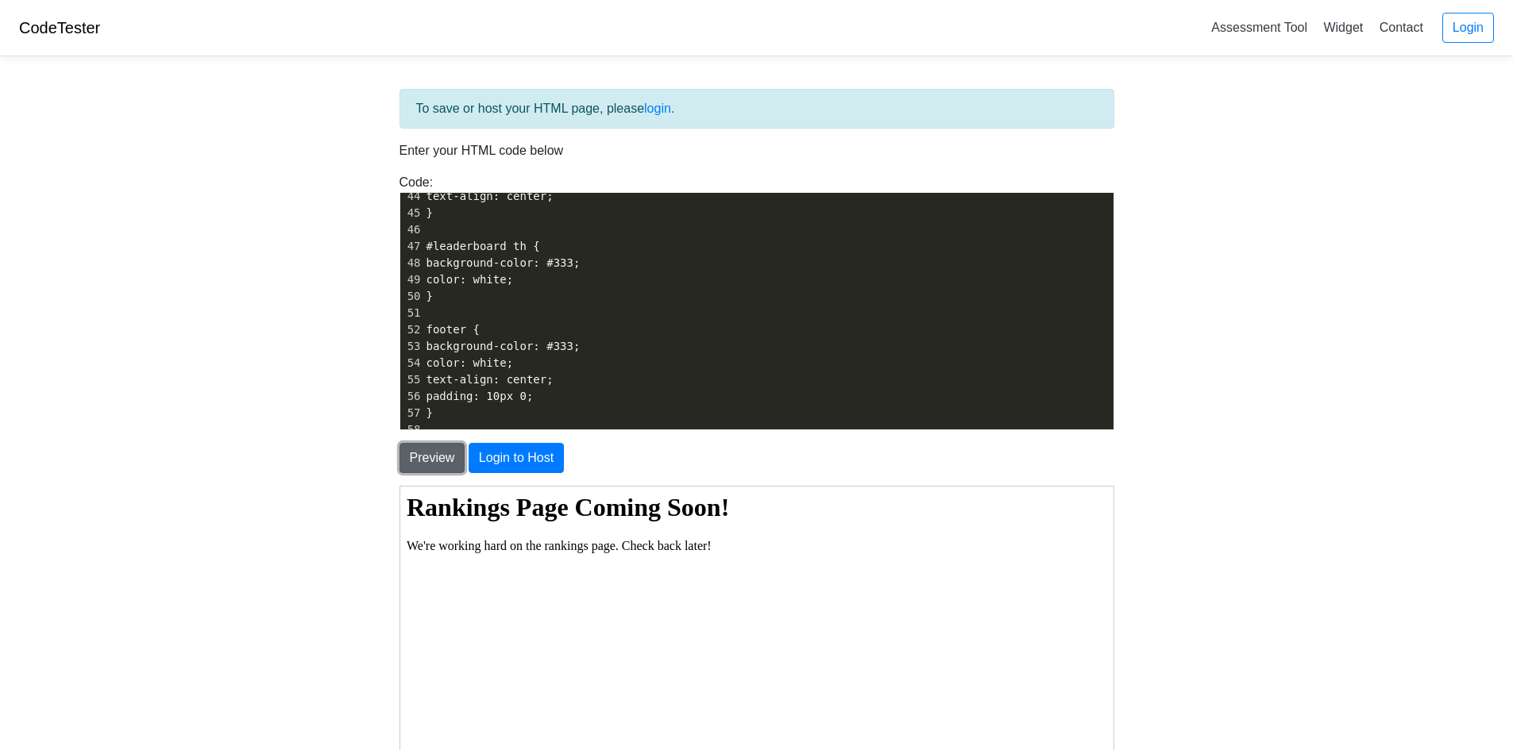
click at [449, 453] on button "Preview" at bounding box center [432, 458] width 66 height 30
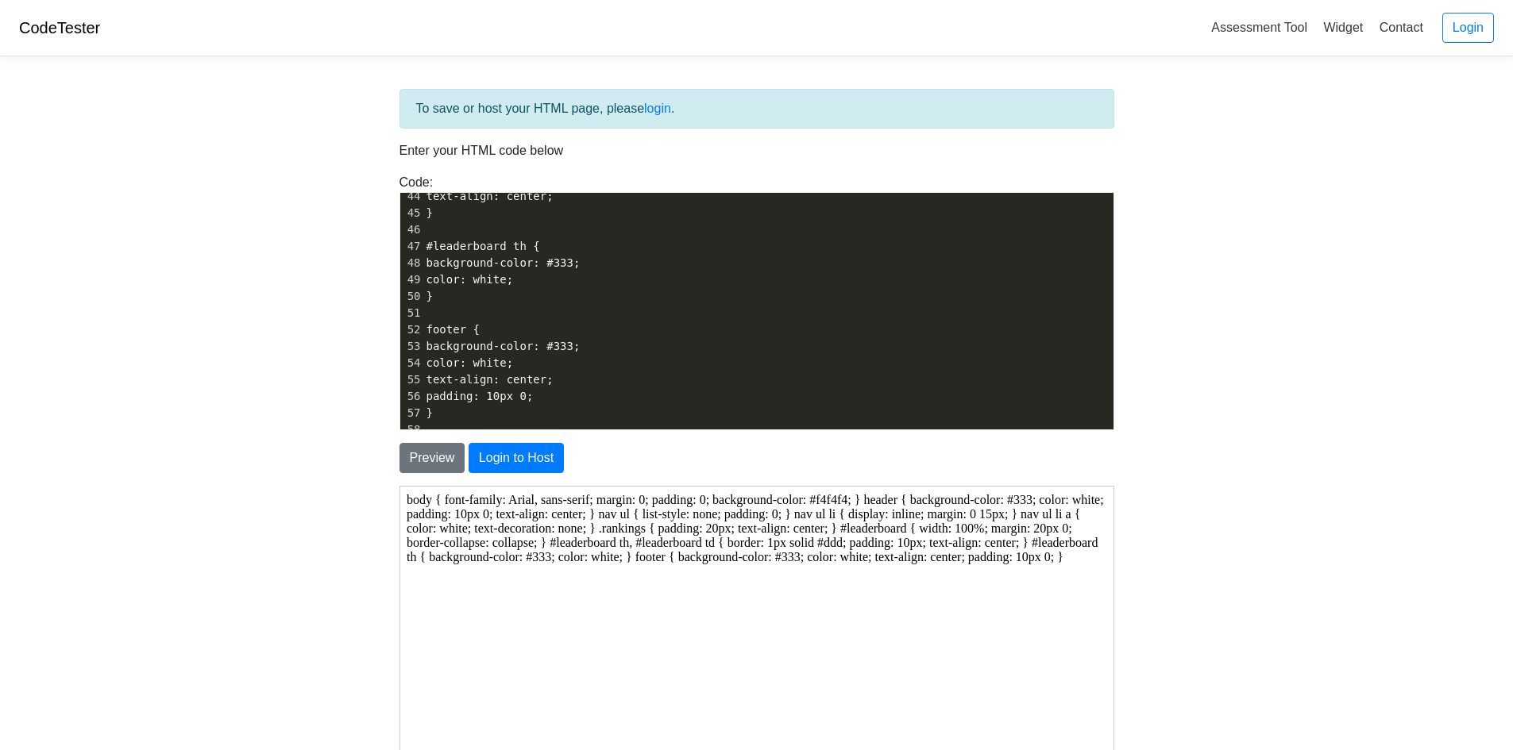
click at [33, 32] on link "CodeTester" at bounding box center [59, 27] width 81 height 17
